Goal: Information Seeking & Learning: Find specific fact

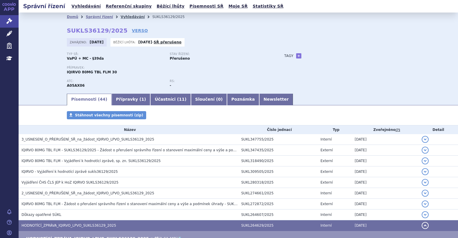
click at [122, 18] on link "Vyhledávání" at bounding box center [133, 17] width 24 height 4
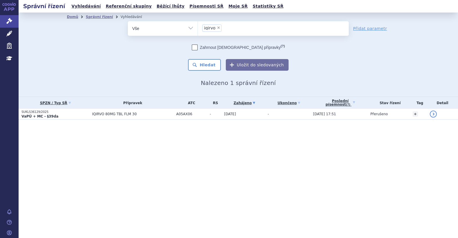
click at [216, 26] on li "× iqirvo" at bounding box center [211, 27] width 19 height 7
click at [198, 26] on select "iqirvo" at bounding box center [198, 28] width 0 height 15
click at [219, 28] on span "×" at bounding box center [218, 27] width 3 height 3
click at [198, 28] on select "iqirvo" at bounding box center [198, 28] width 0 height 15
select select
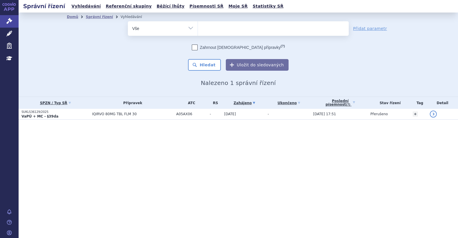
type input "SUKLS257513/2025"
select select "SUKLS257513/2025"
click at [203, 60] on button "Hledat" at bounding box center [204, 65] width 33 height 12
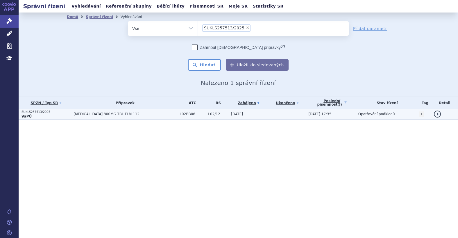
click at [58, 111] on p "SUKLS257513/2025" at bounding box center [45, 112] width 49 height 4
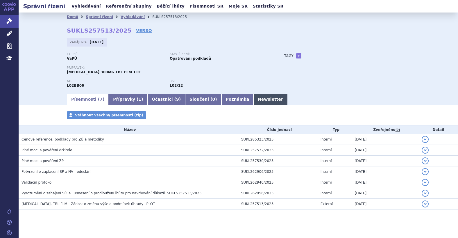
click at [253, 96] on link "Newsletter" at bounding box center [270, 100] width 34 height 12
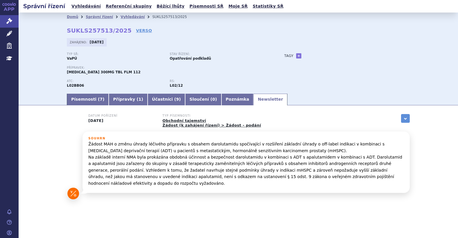
click at [232, 135] on div "Souhrn Žádost MAH o změnu úhrady léčivého přípravku s obsahem darolutamidu spoč…" at bounding box center [245, 161] width 327 height 61
click at [200, 141] on p "Žádost MAH o změnu úhrady léčivého přípravku s obsahem darolutamidu spočívající…" at bounding box center [245, 164] width 315 height 46
click at [204, 145] on p "Žádost MAH o změnu úhrady léčivého přípravku s obsahem darolutamidu spočívající…" at bounding box center [245, 164] width 315 height 46
drag, startPoint x: 325, startPoint y: 144, endPoint x: 400, endPoint y: 143, distance: 74.9
click at [400, 143] on p "Žádost MAH o změnu úhrady léčivého přípravku s obsahem darolutamidu spočívající…" at bounding box center [245, 164] width 315 height 46
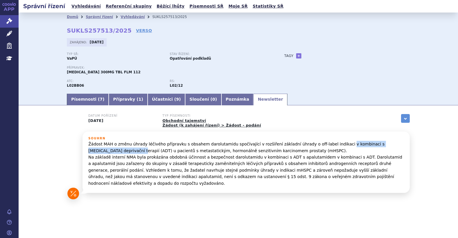
copy p "v kombinaci s [MEDICAL_DATA] deprivační terapií"
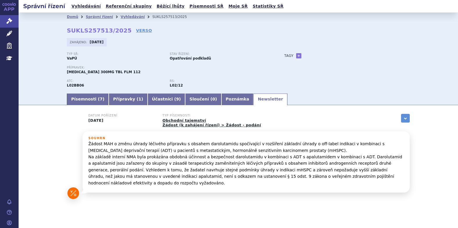
click at [429, 49] on div "Domů Správní řízení Vyhledávání SUKLS257513/2025 SUKLS257513/2025 VERSO [GEOGRA…" at bounding box center [238, 52] width 439 height 80
